Goal: Task Accomplishment & Management: Manage account settings

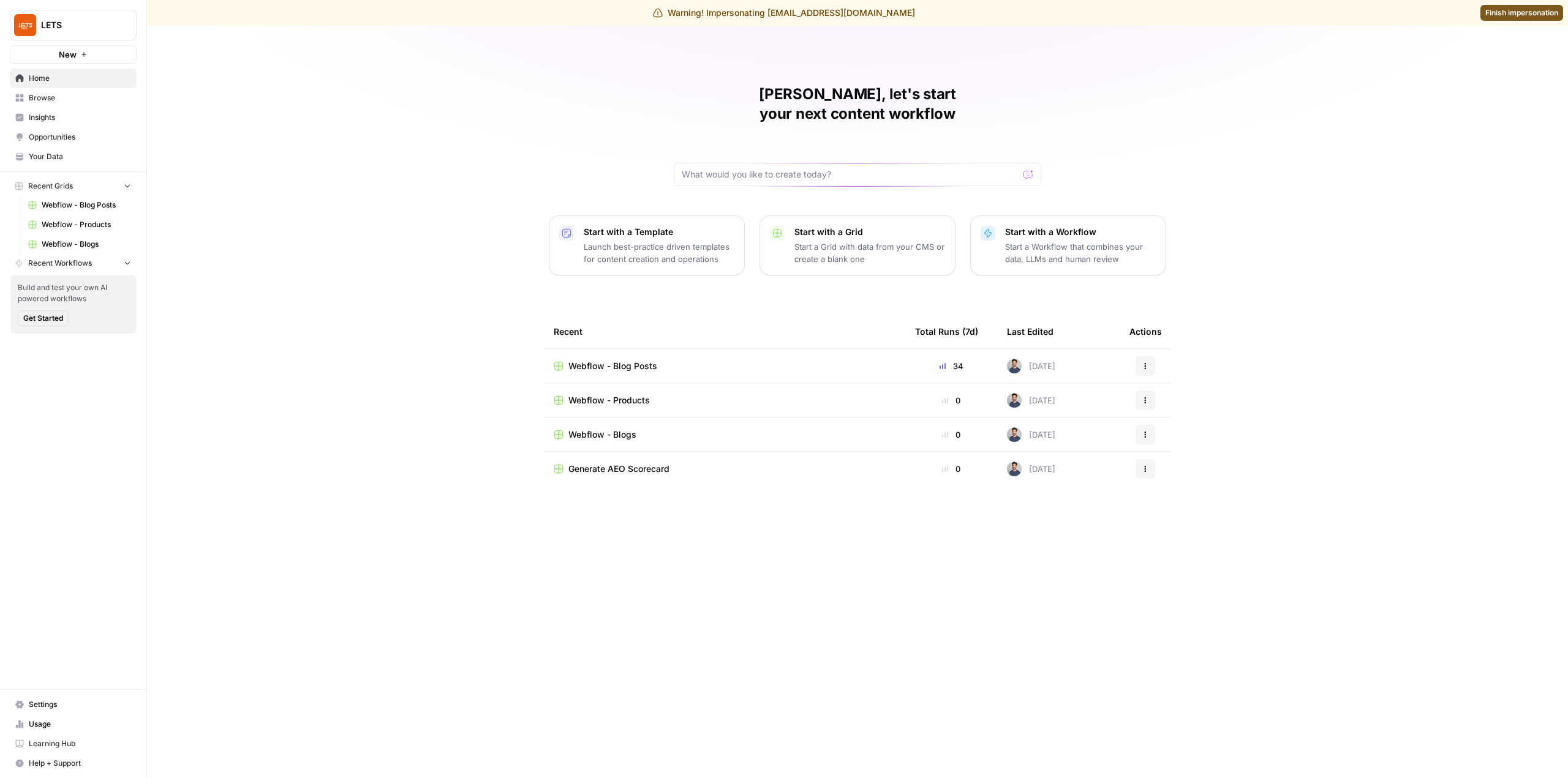
click at [77, 728] on span "Usage" at bounding box center [80, 723] width 102 height 11
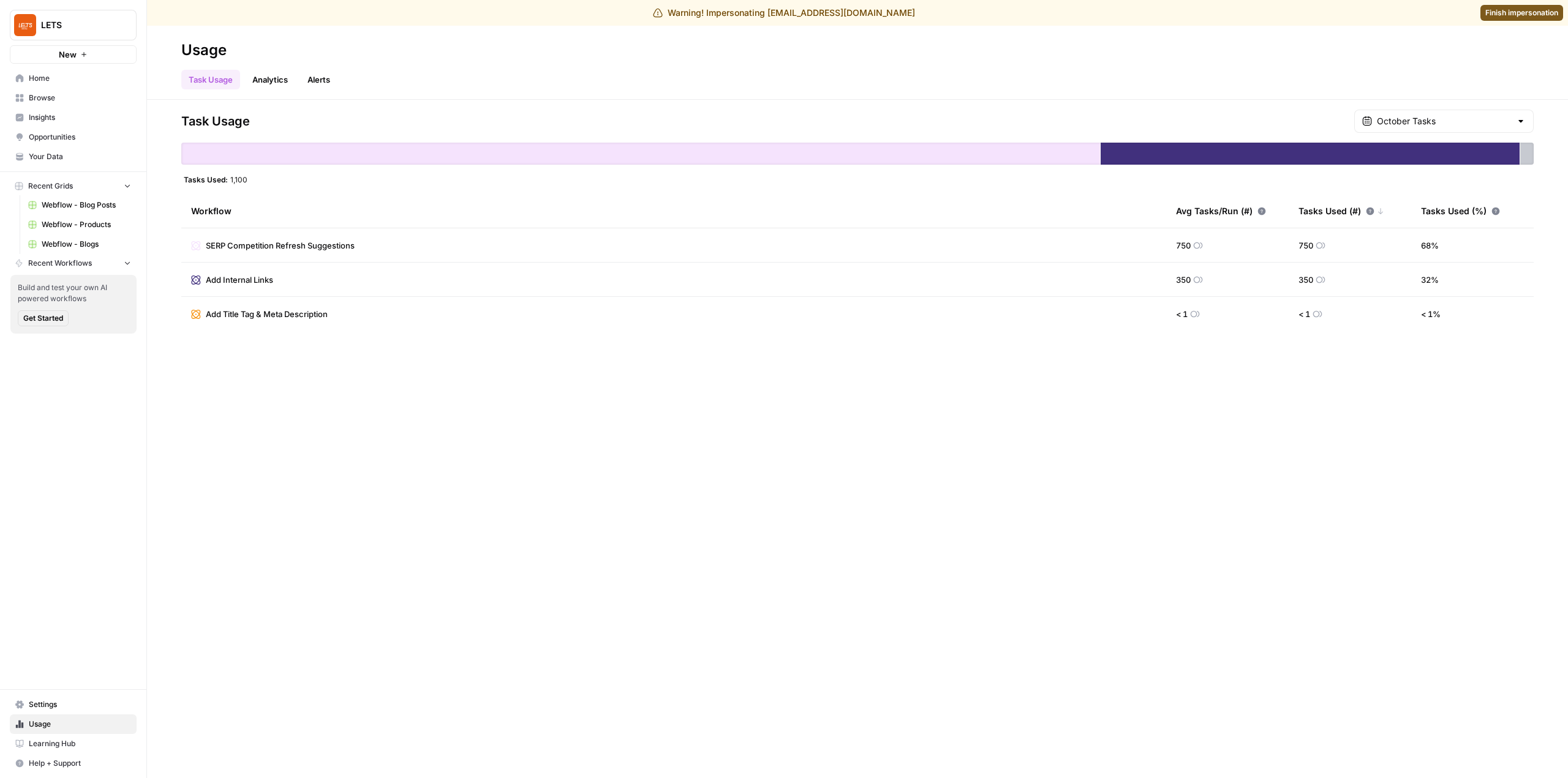
click at [101, 707] on span "Settings" at bounding box center [80, 704] width 102 height 11
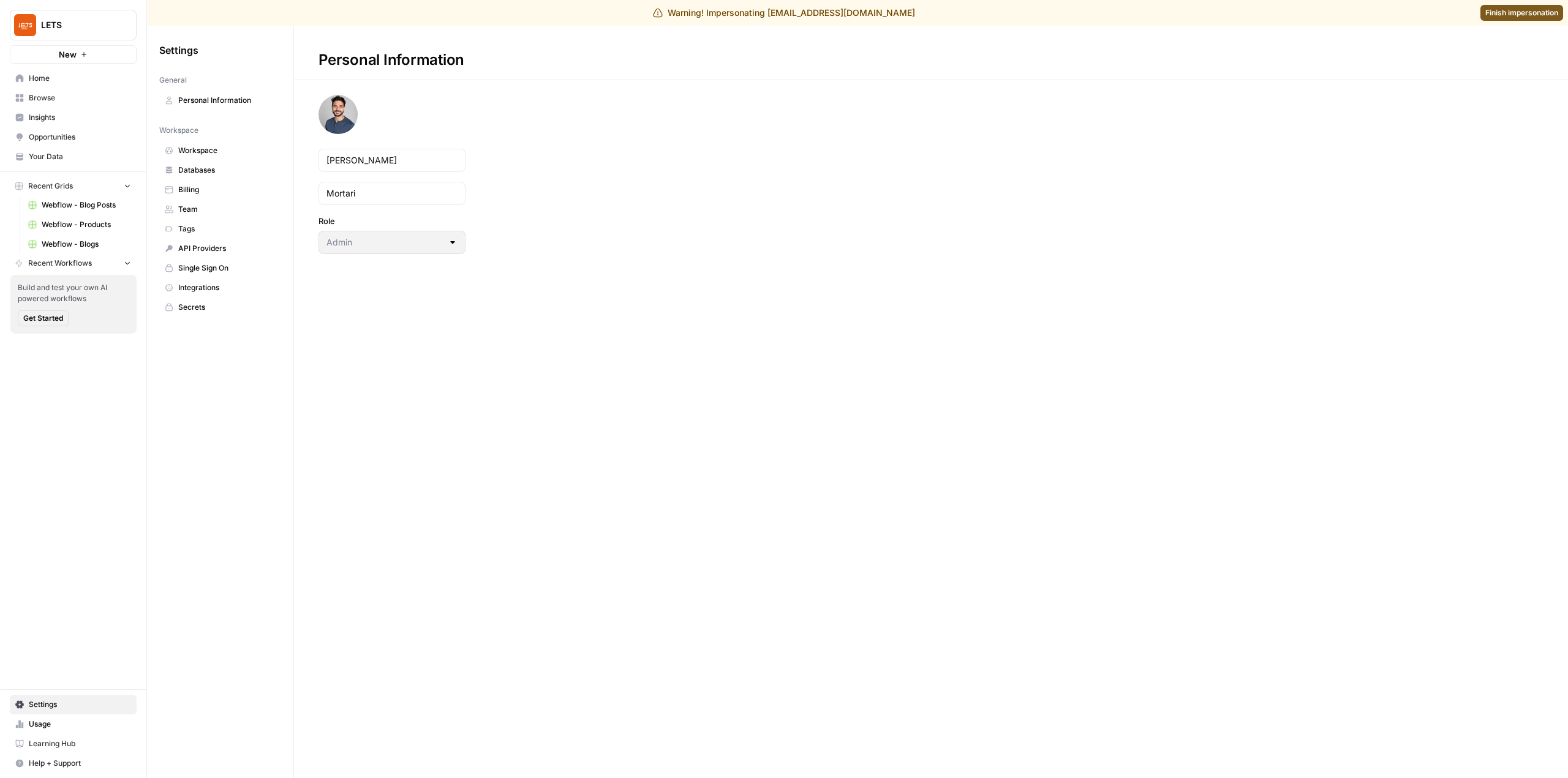
click at [220, 192] on span "Billing" at bounding box center [227, 189] width 97 height 11
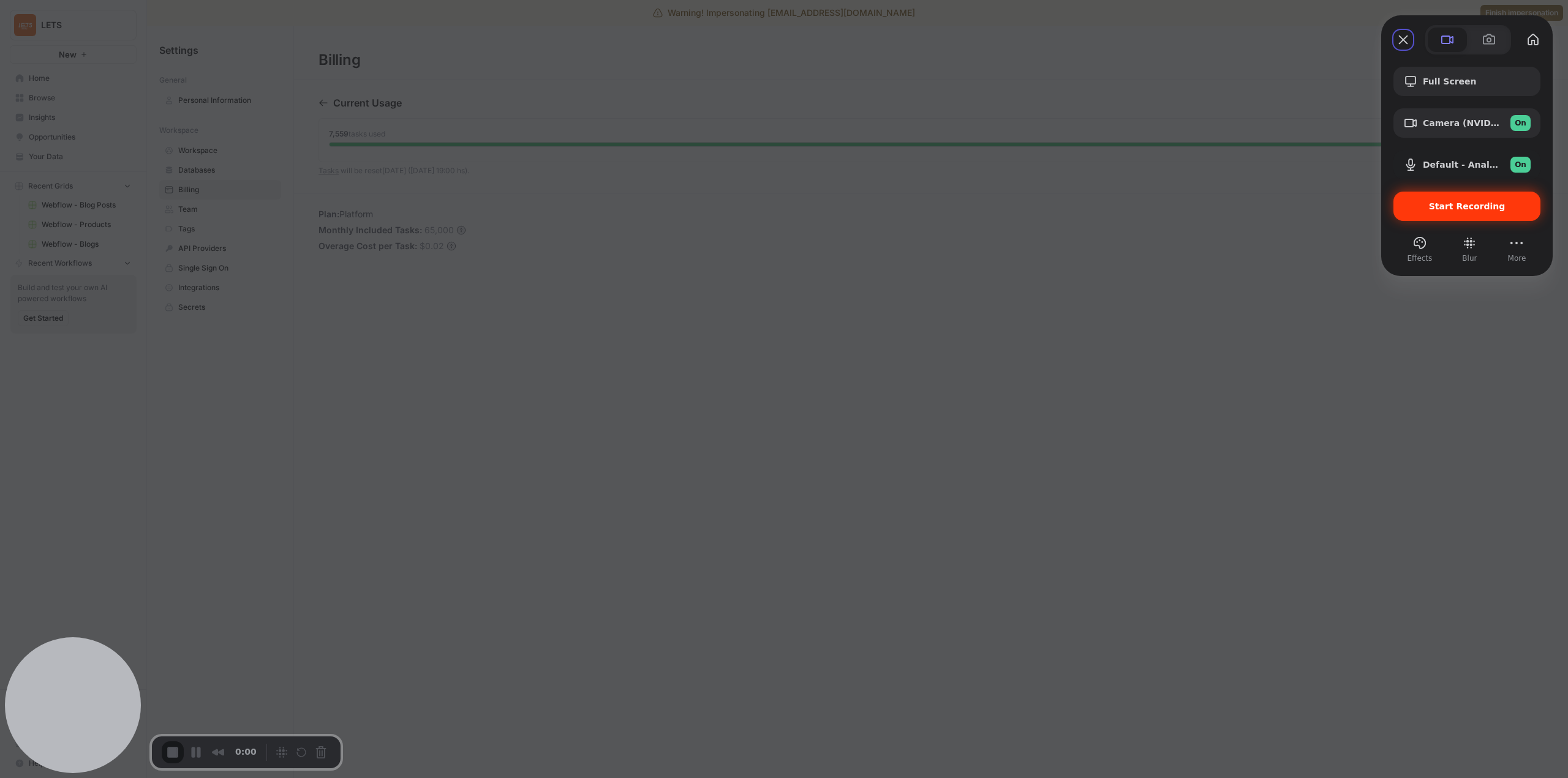
click at [1456, 206] on span "Start Recording" at bounding box center [1467, 207] width 77 height 10
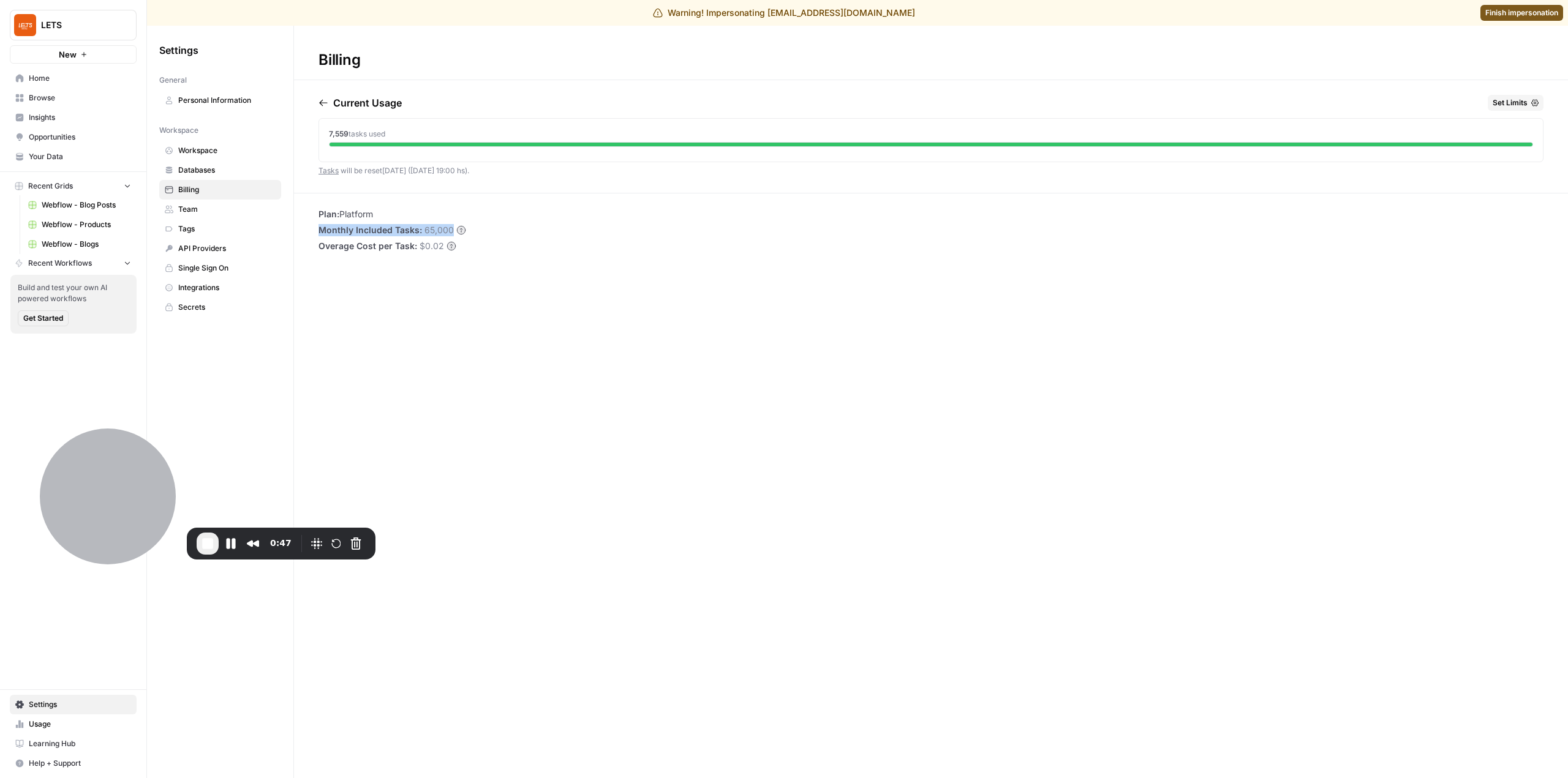
drag, startPoint x: 319, startPoint y: 231, endPoint x: 449, endPoint y: 226, distance: 130.1
click at [449, 226] on li "Monthly Included Tasks: 65,000" at bounding box center [393, 230] width 148 height 12
drag, startPoint x: 425, startPoint y: 229, endPoint x: 449, endPoint y: 226, distance: 24.2
click at [449, 226] on span "65,000" at bounding box center [439, 230] width 30 height 12
click at [207, 545] on span "End Recording" at bounding box center [207, 543] width 14 height 14
